Goal: Information Seeking & Learning: Learn about a topic

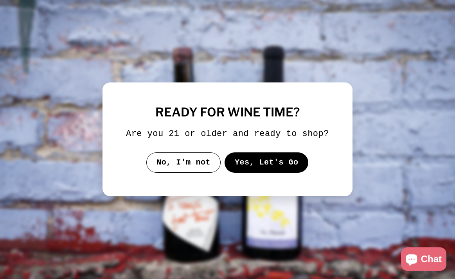
click at [257, 171] on button "Yes, Let's Go" at bounding box center [267, 163] width 84 height 20
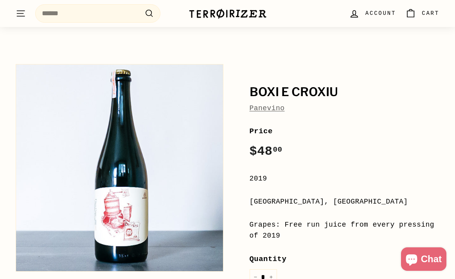
scroll to position [39, 0]
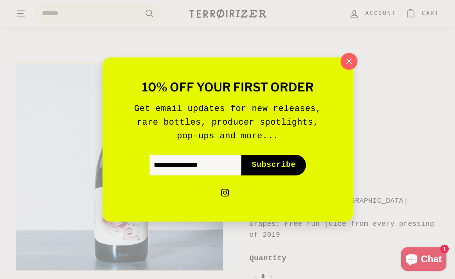
click at [350, 57] on icon "button" at bounding box center [349, 62] width 12 height 12
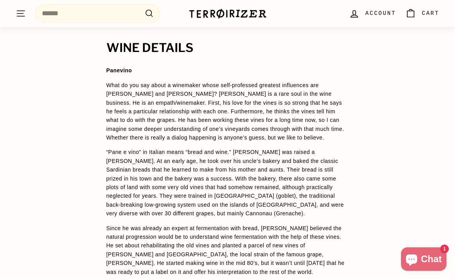
scroll to position [571, 0]
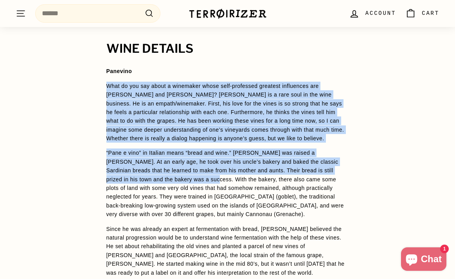
click at [177, 185] on span "Panevino What do you say about a winemaker whose self-professed greatest influe…" at bounding box center [227, 213] width 243 height 292
click at [106, 92] on p "What do you say about a winemaker whose self-professed greatest influences are …" at bounding box center [227, 112] width 243 height 61
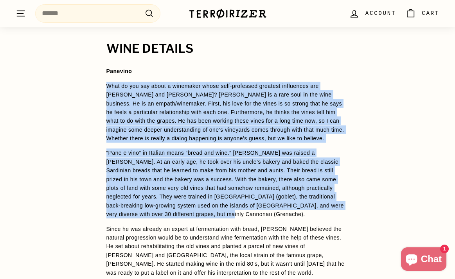
drag, startPoint x: 106, startPoint y: 92, endPoint x: 174, endPoint y: 220, distance: 144.9
copy span "Lore ip dol sit ametc a elitseddo eiusm temp-incididun utlabore etdolorema ali …"
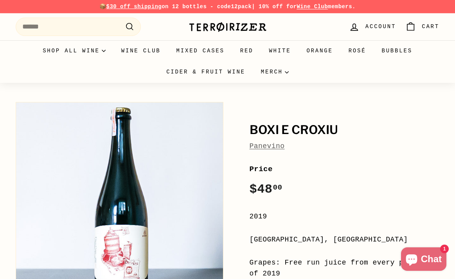
scroll to position [0, 0]
click at [266, 148] on link "Panevino" at bounding box center [267, 146] width 35 height 8
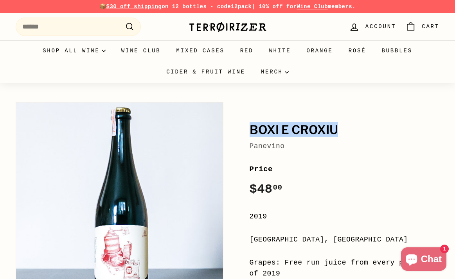
drag, startPoint x: 341, startPoint y: 128, endPoint x: 252, endPoint y: 127, distance: 88.8
click at [252, 127] on h1 "Boxi e Croxiu" at bounding box center [345, 130] width 190 height 13
